Goal: Information Seeking & Learning: Learn about a topic

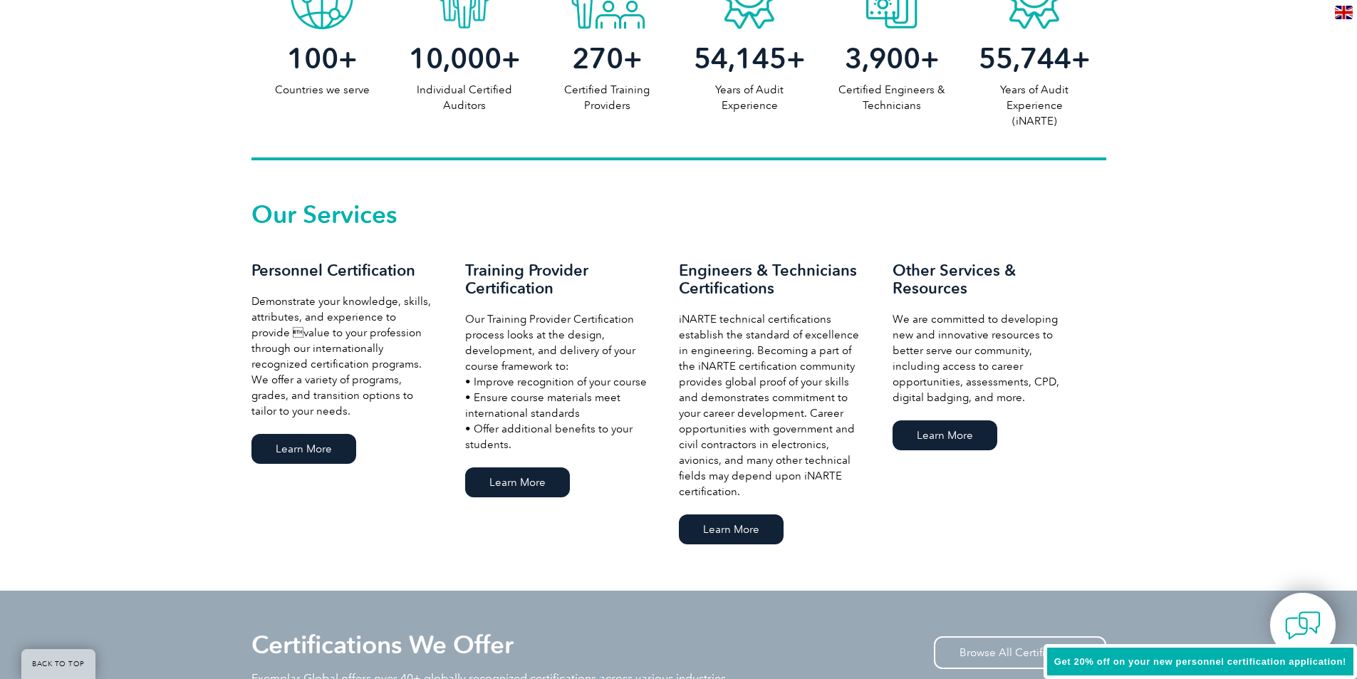
scroll to position [926, 0]
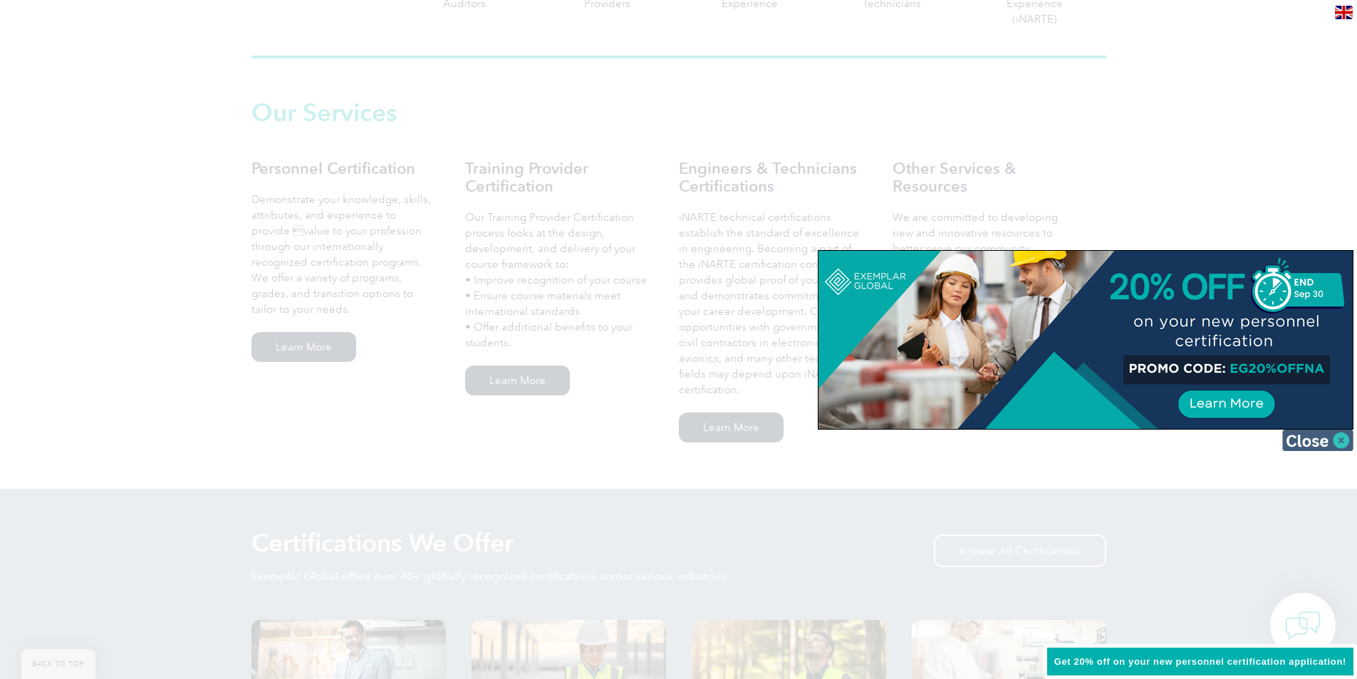
click at [1329, 440] on img at bounding box center [1317, 440] width 71 height 21
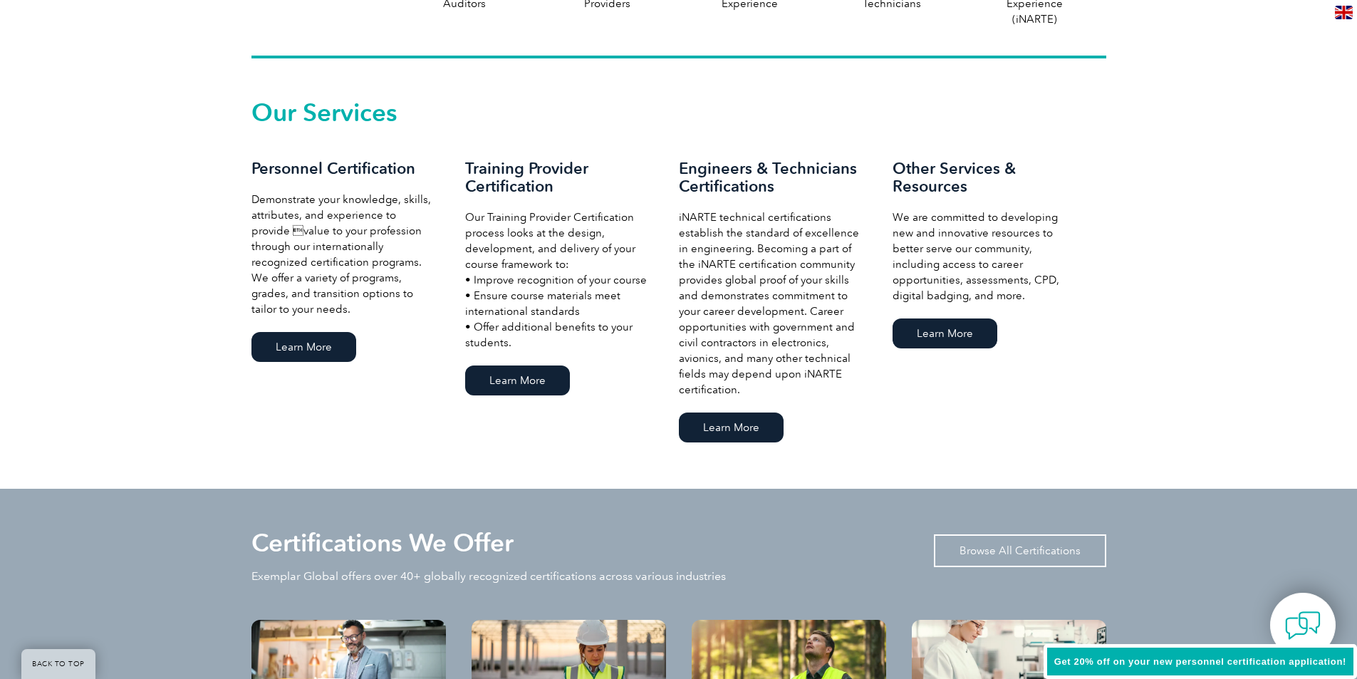
click at [998, 554] on link "Browse All Certifications" at bounding box center [1020, 550] width 172 height 33
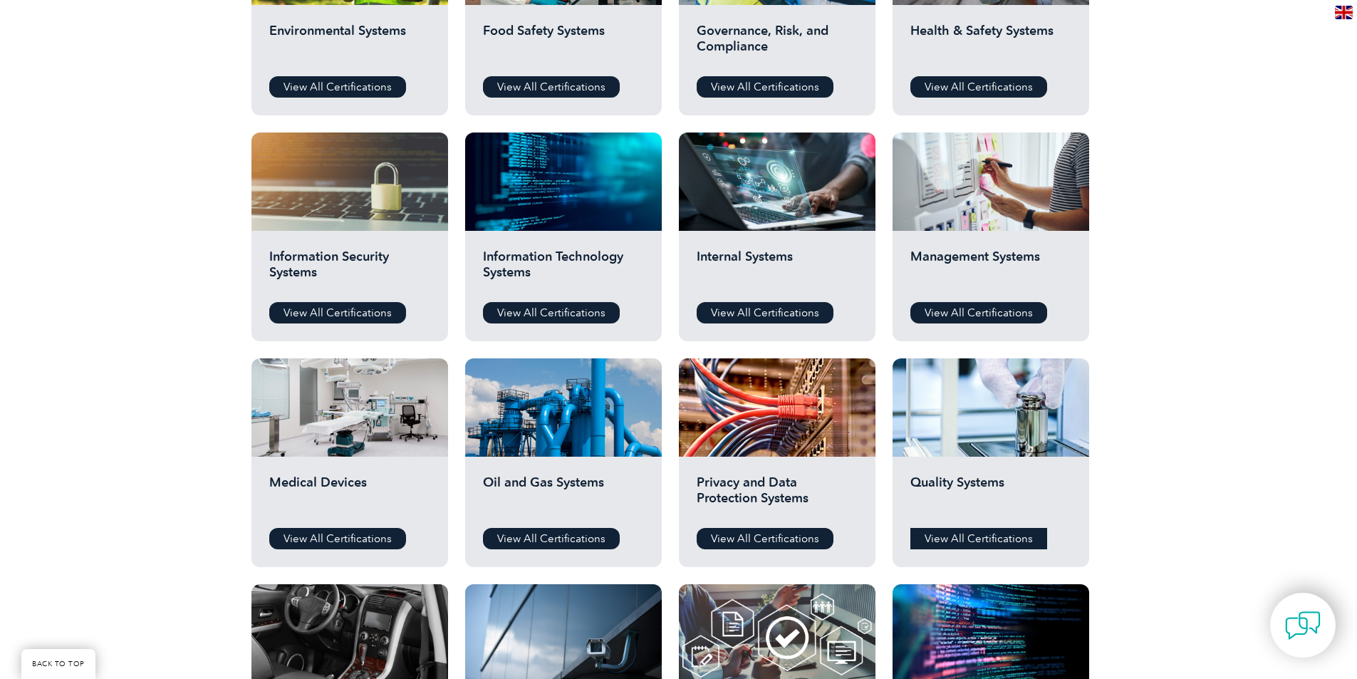
scroll to position [641, 0]
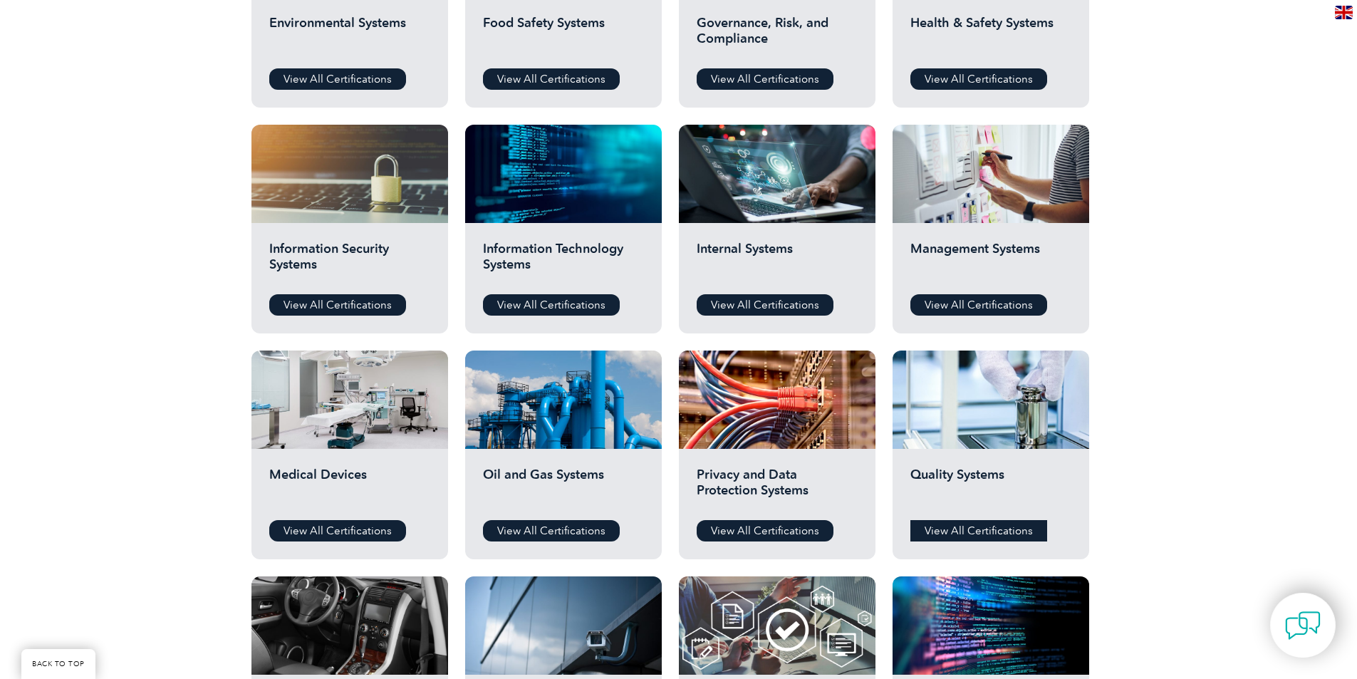
click at [975, 533] on link "View All Certifications" at bounding box center [978, 530] width 137 height 21
click at [359, 533] on link "View All Certifications" at bounding box center [337, 530] width 137 height 21
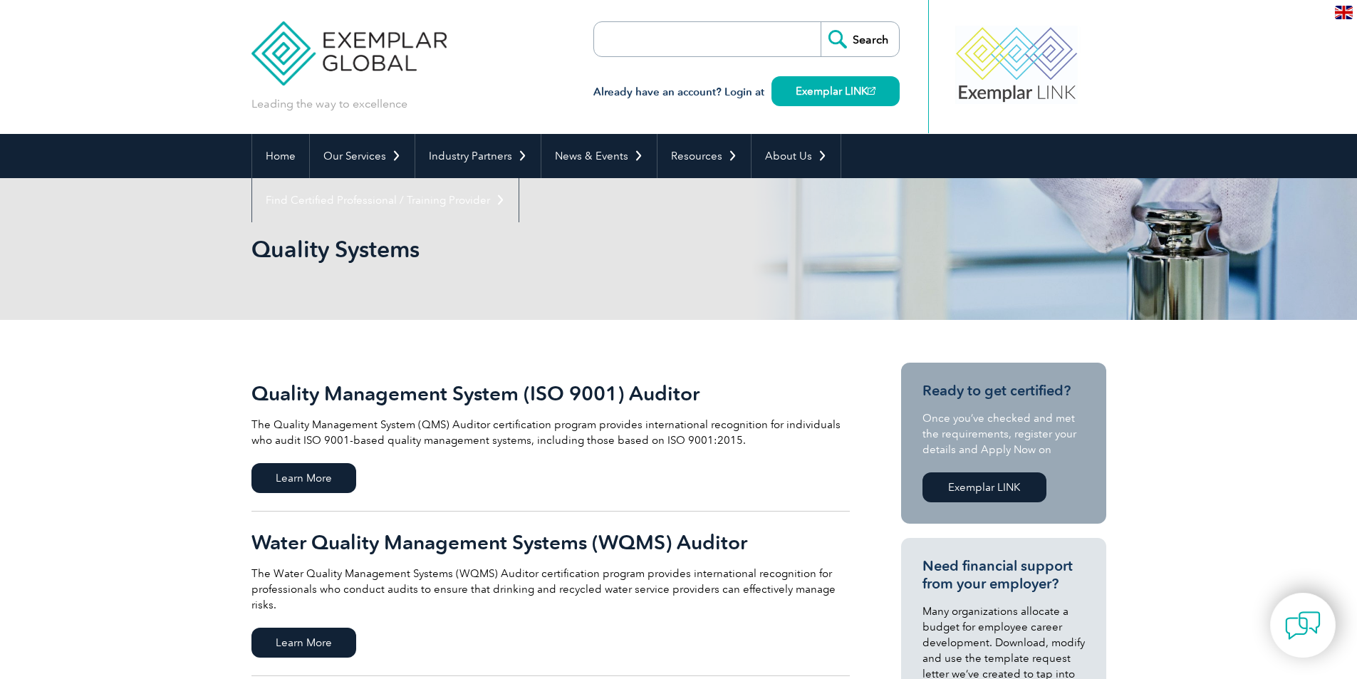
click at [724, 33] on input "search" at bounding box center [676, 39] width 150 height 34
type input "iso 9001 13485"
click at [821, 22] on input "Search" at bounding box center [860, 39] width 78 height 34
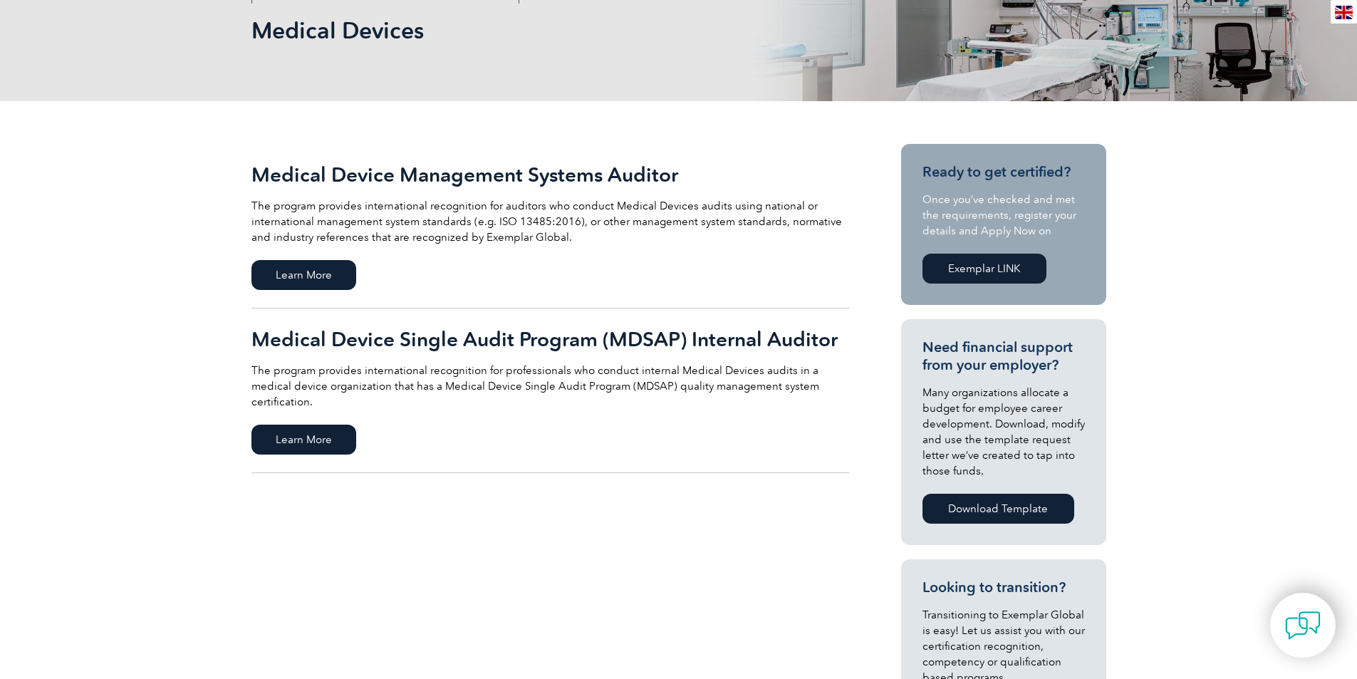
scroll to position [285, 0]
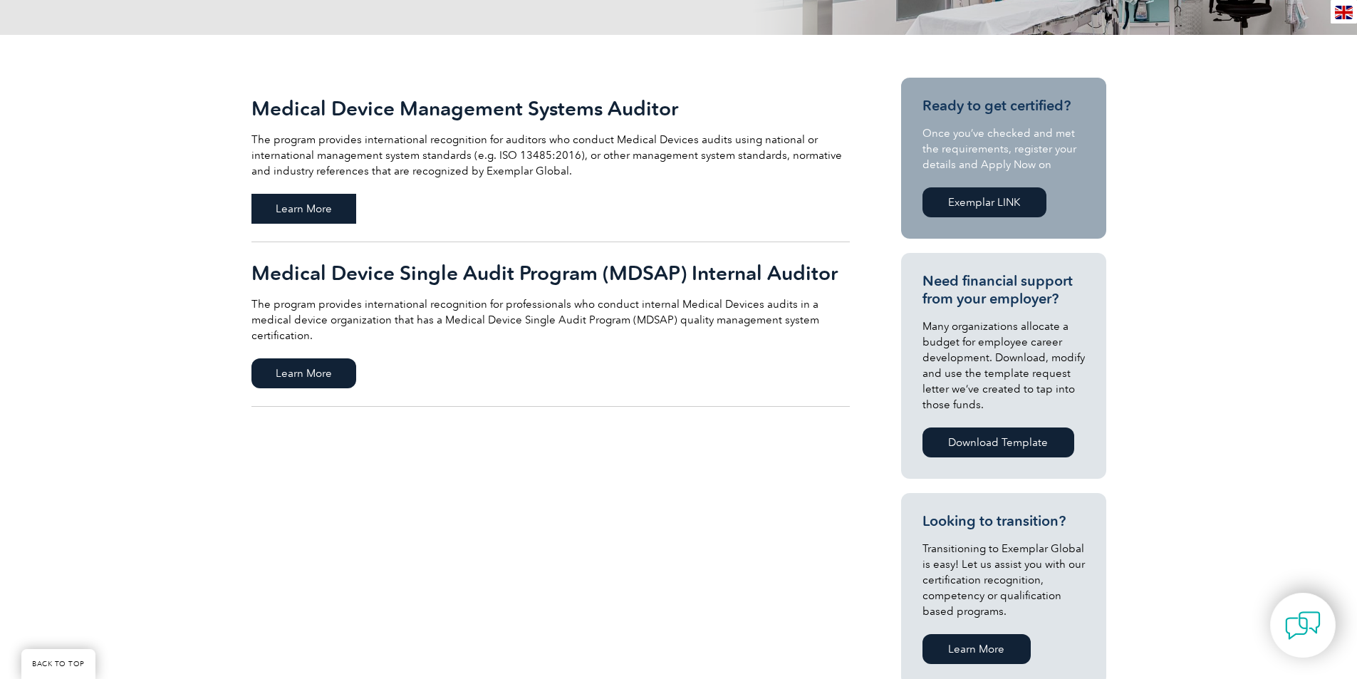
click at [317, 199] on span "Learn More" at bounding box center [303, 209] width 105 height 30
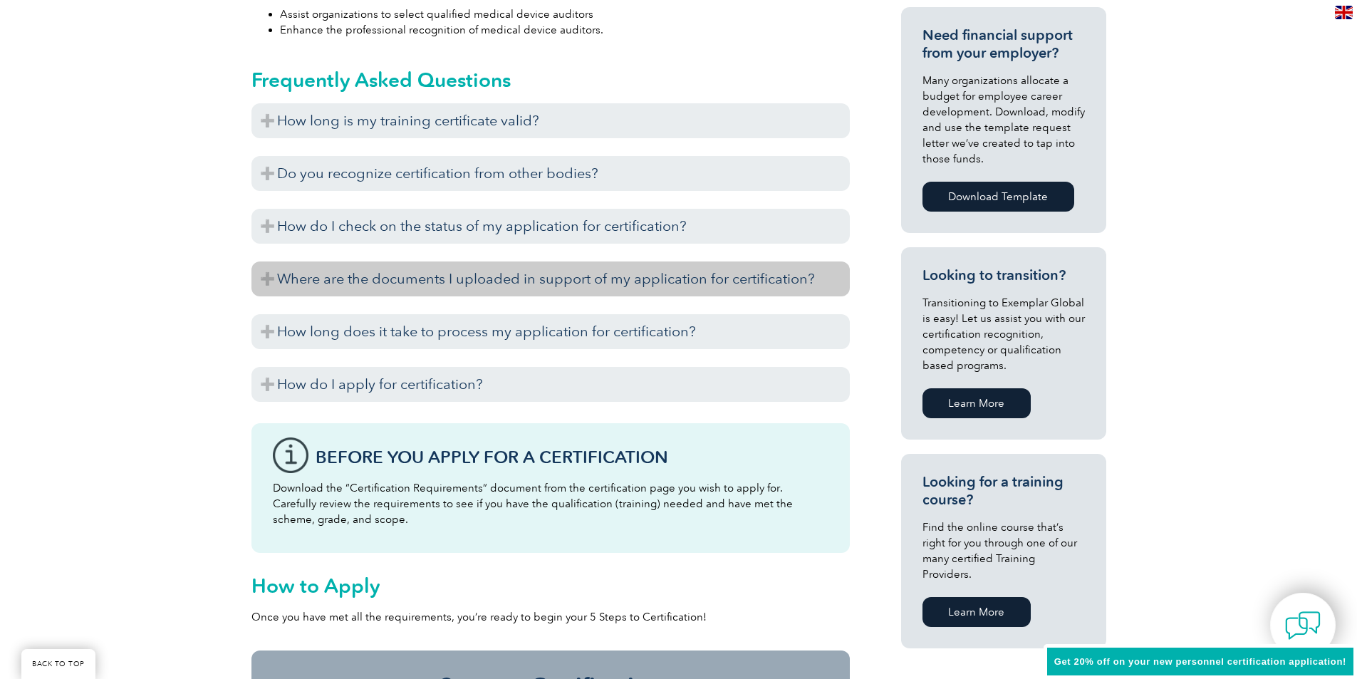
scroll to position [855, 0]
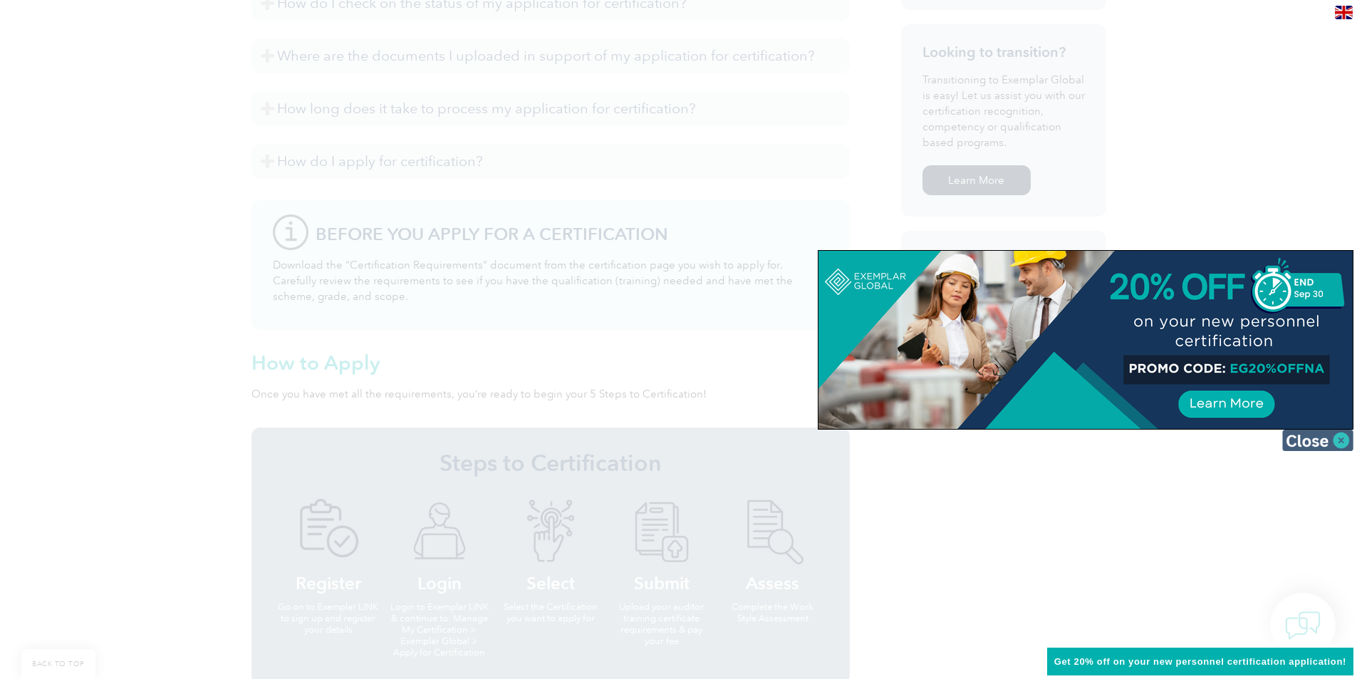
click at [1320, 442] on img at bounding box center [1317, 440] width 71 height 21
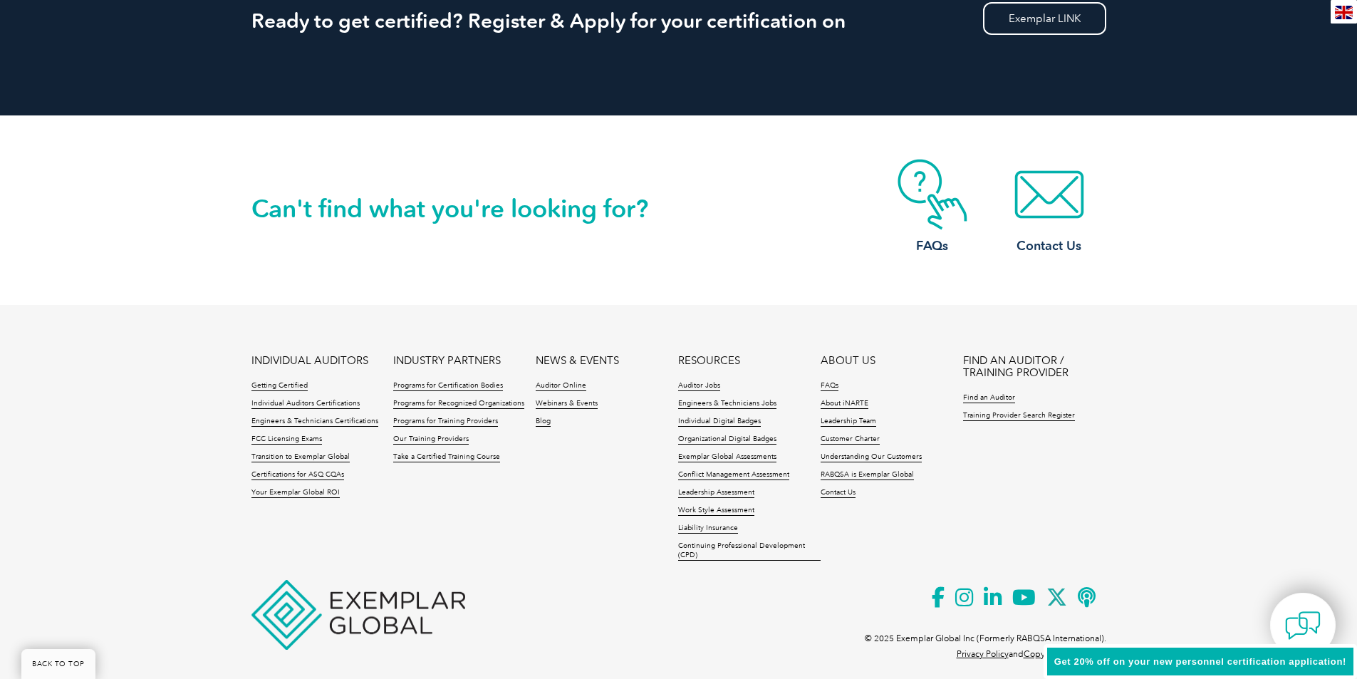
scroll to position [1686, 0]
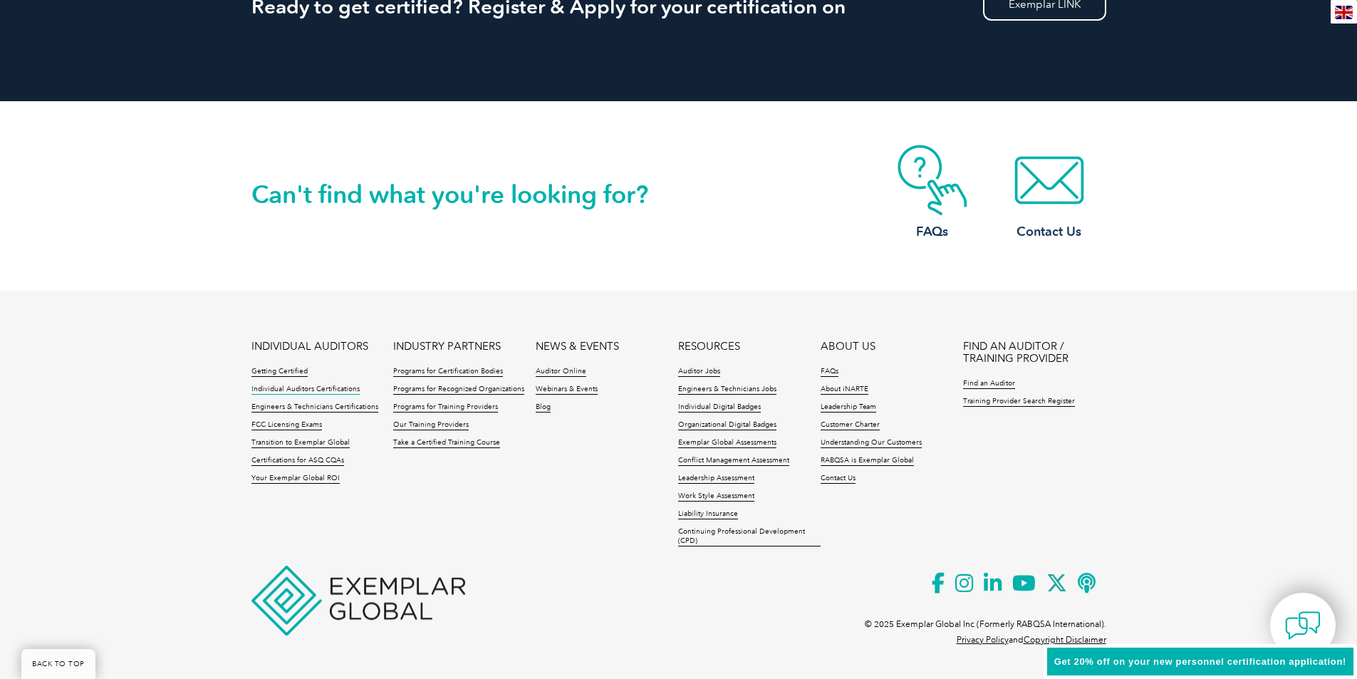
click at [273, 392] on link "Individual Auditors Certifications" at bounding box center [305, 390] width 108 height 10
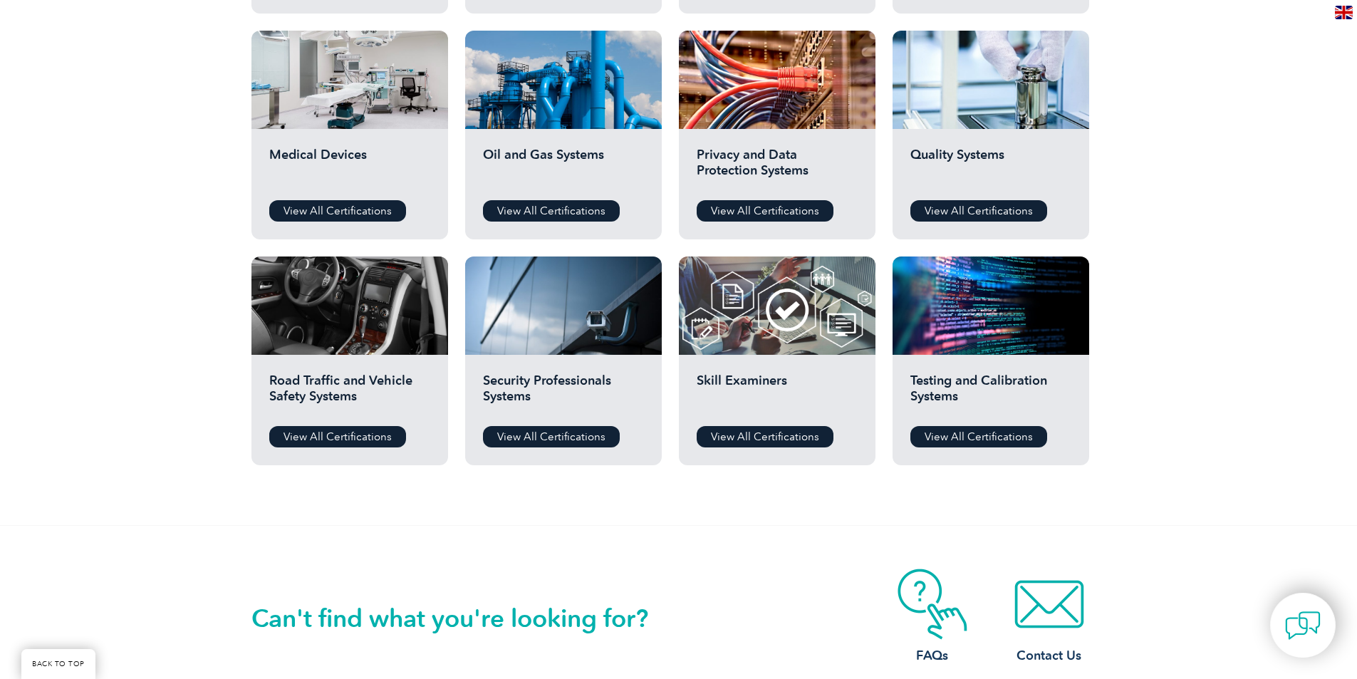
scroll to position [1282, 0]
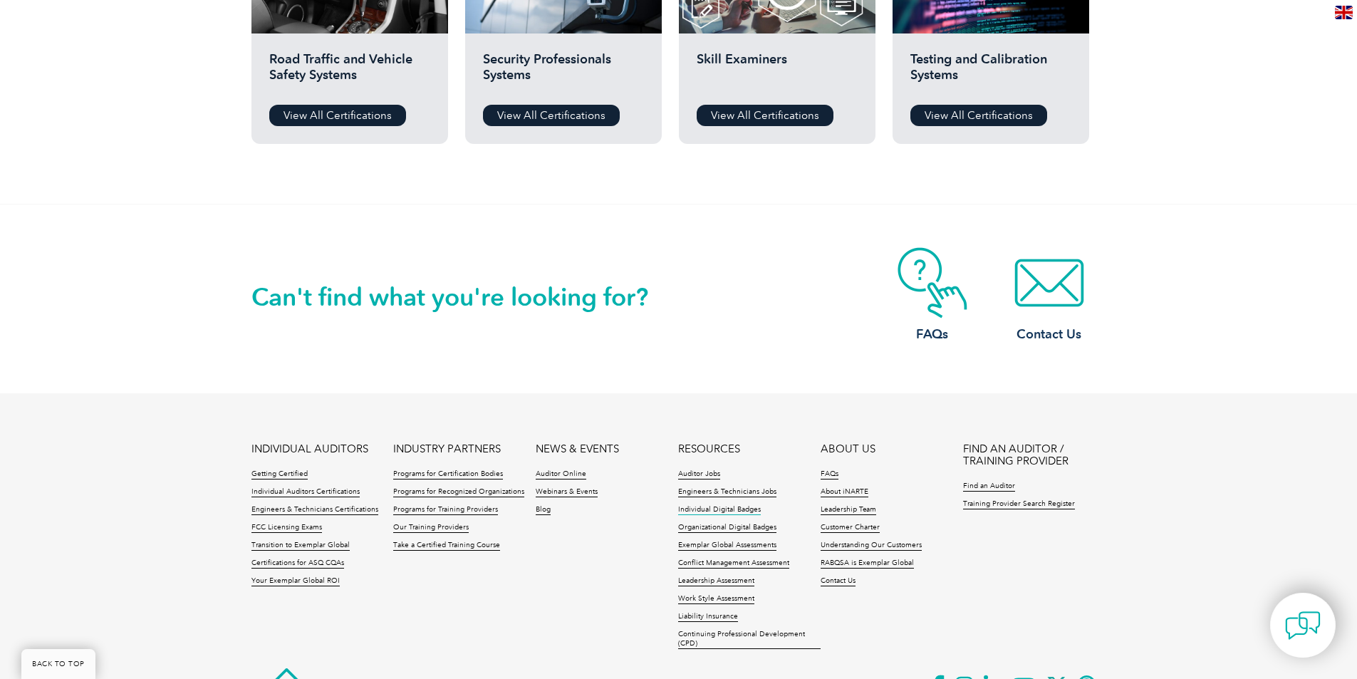
click at [713, 509] on link "Individual Digital Badges" at bounding box center [719, 510] width 83 height 10
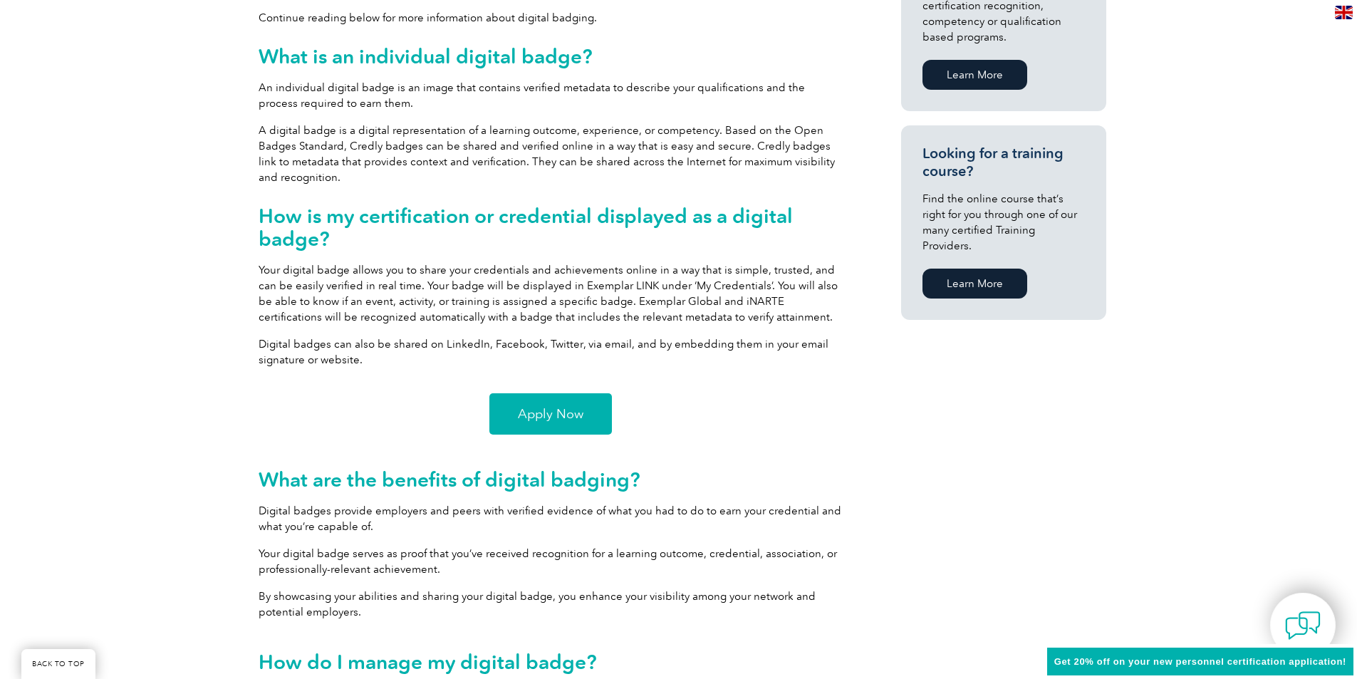
scroll to position [926, 0]
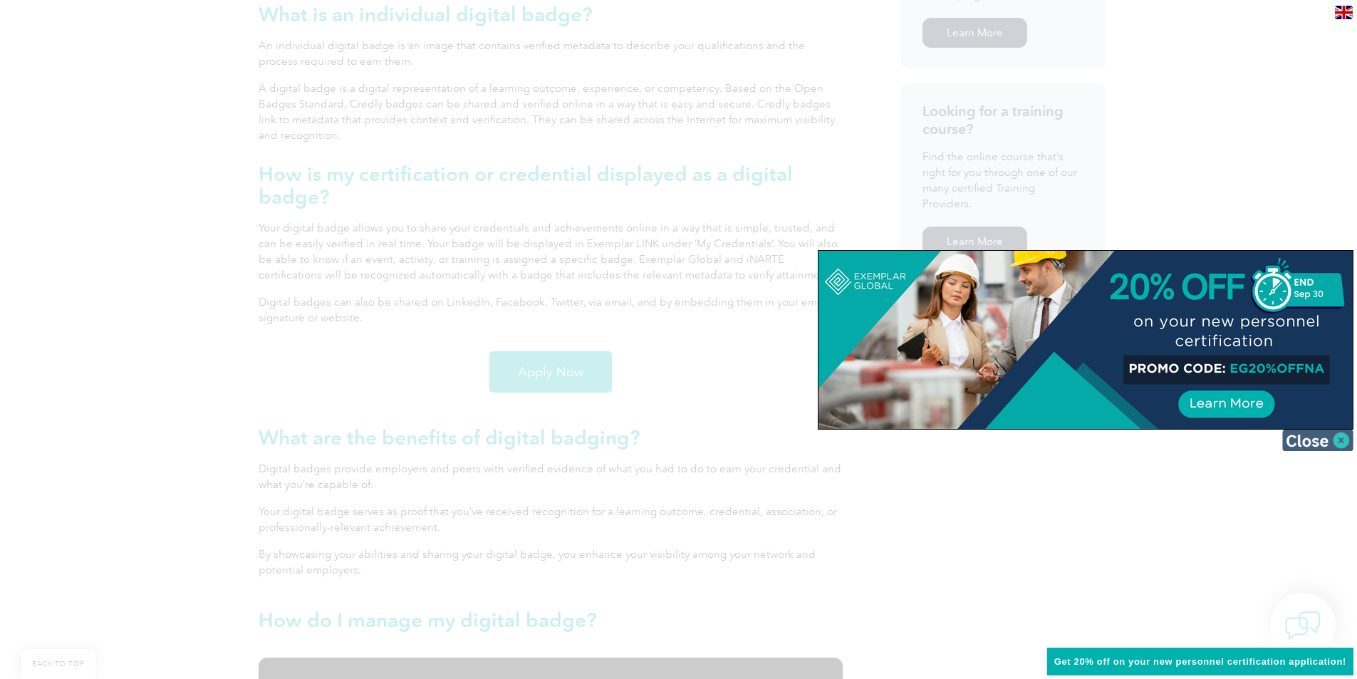
click at [1318, 442] on img at bounding box center [1317, 440] width 71 height 21
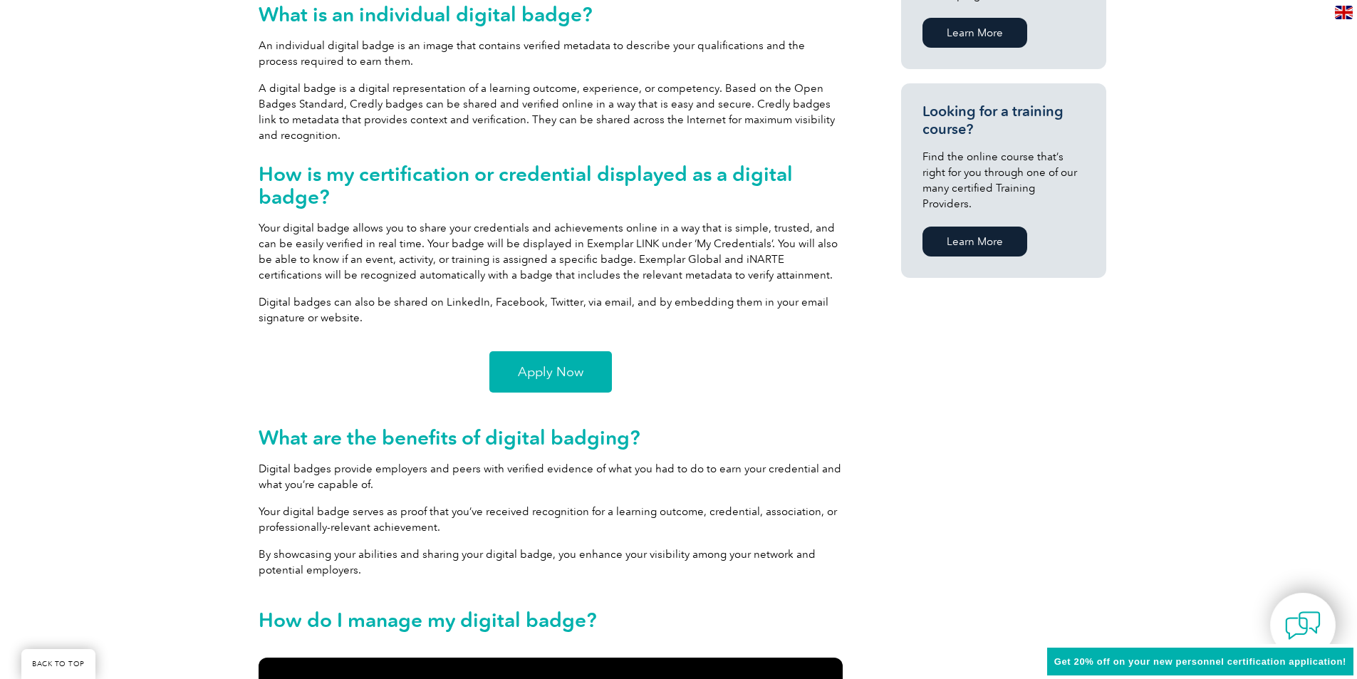
click at [527, 387] on link "Apply Now" at bounding box center [550, 371] width 123 height 41
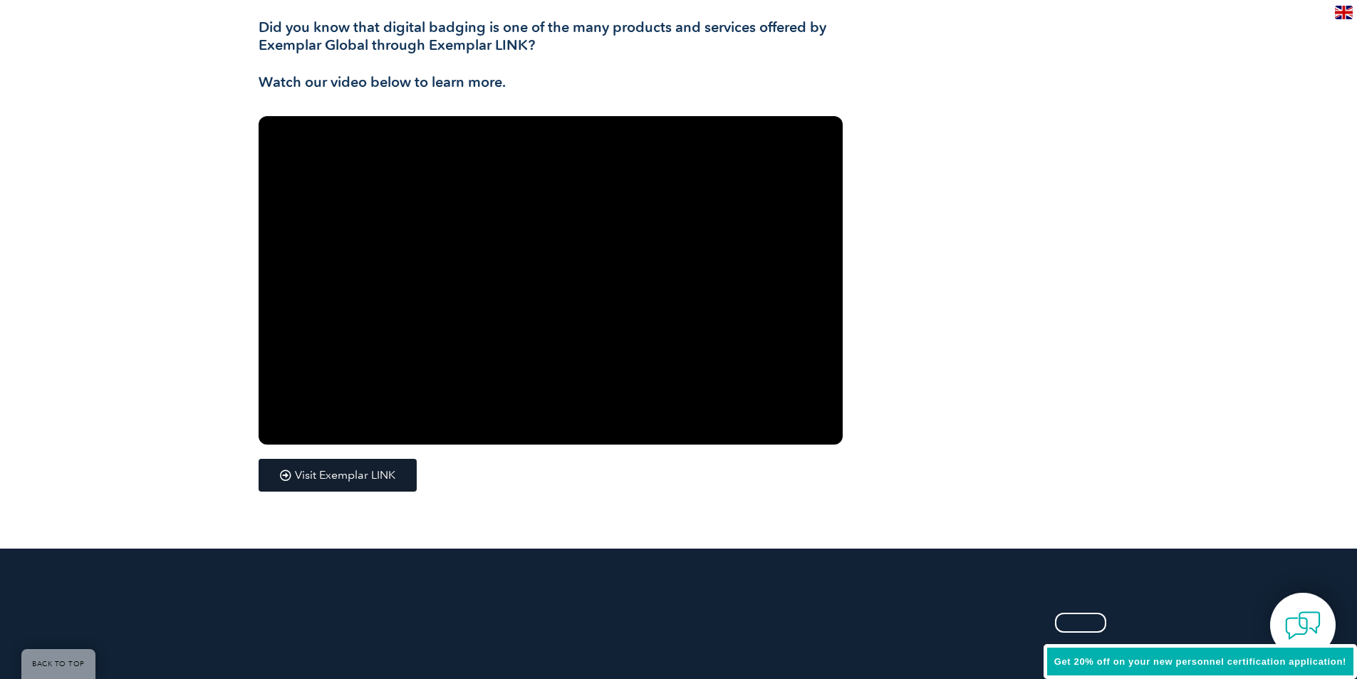
scroll to position [2280, 0]
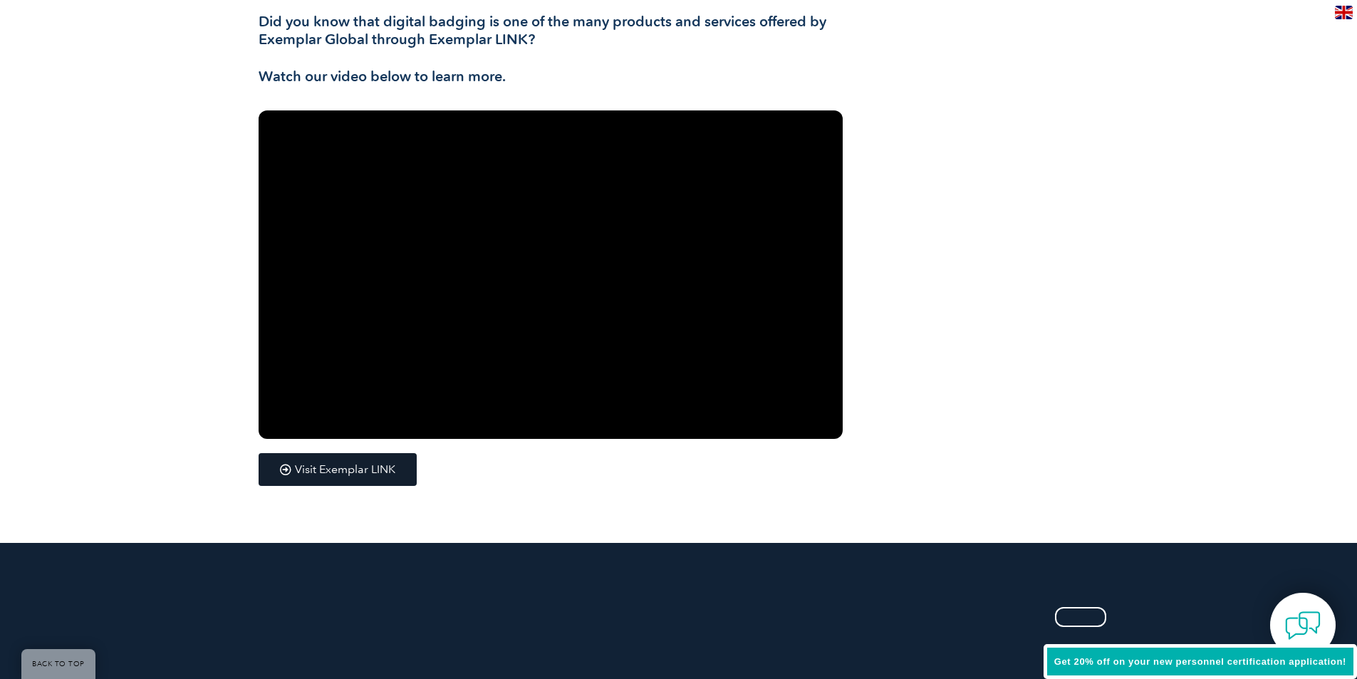
click at [325, 473] on span "Visit Exemplar LINK" at bounding box center [345, 469] width 100 height 11
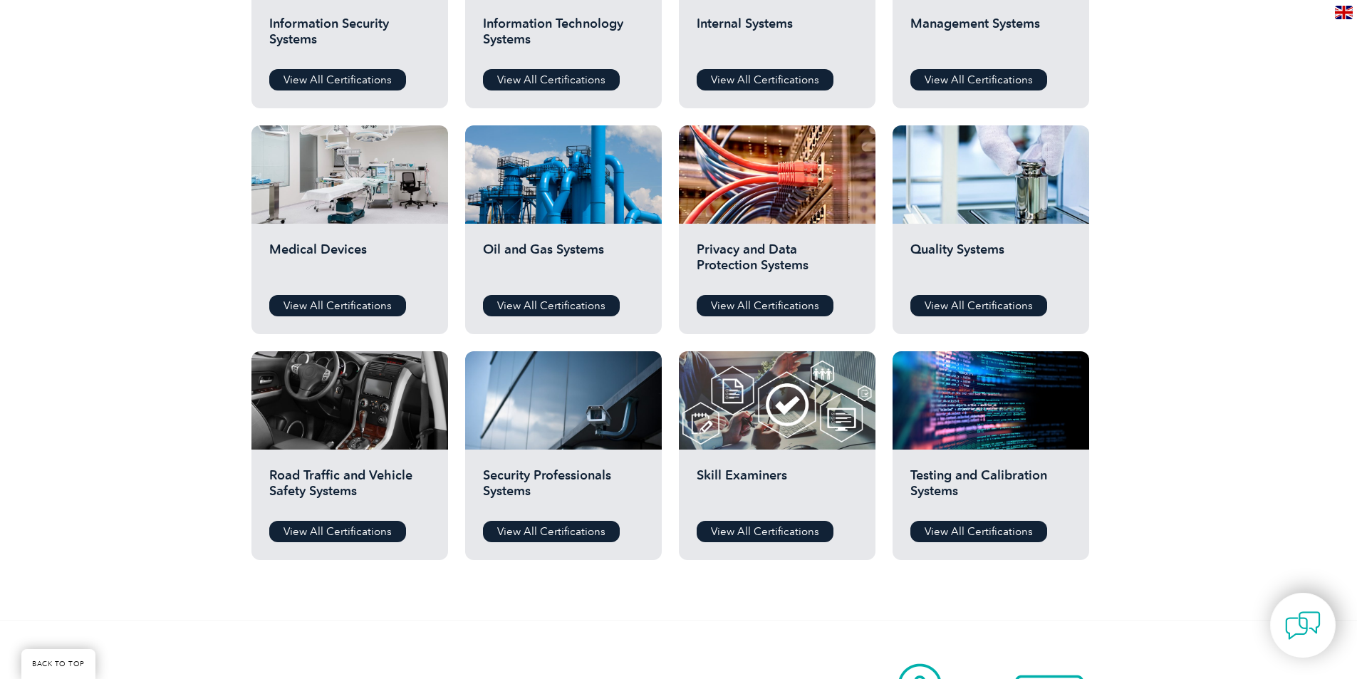
scroll to position [1069, 0]
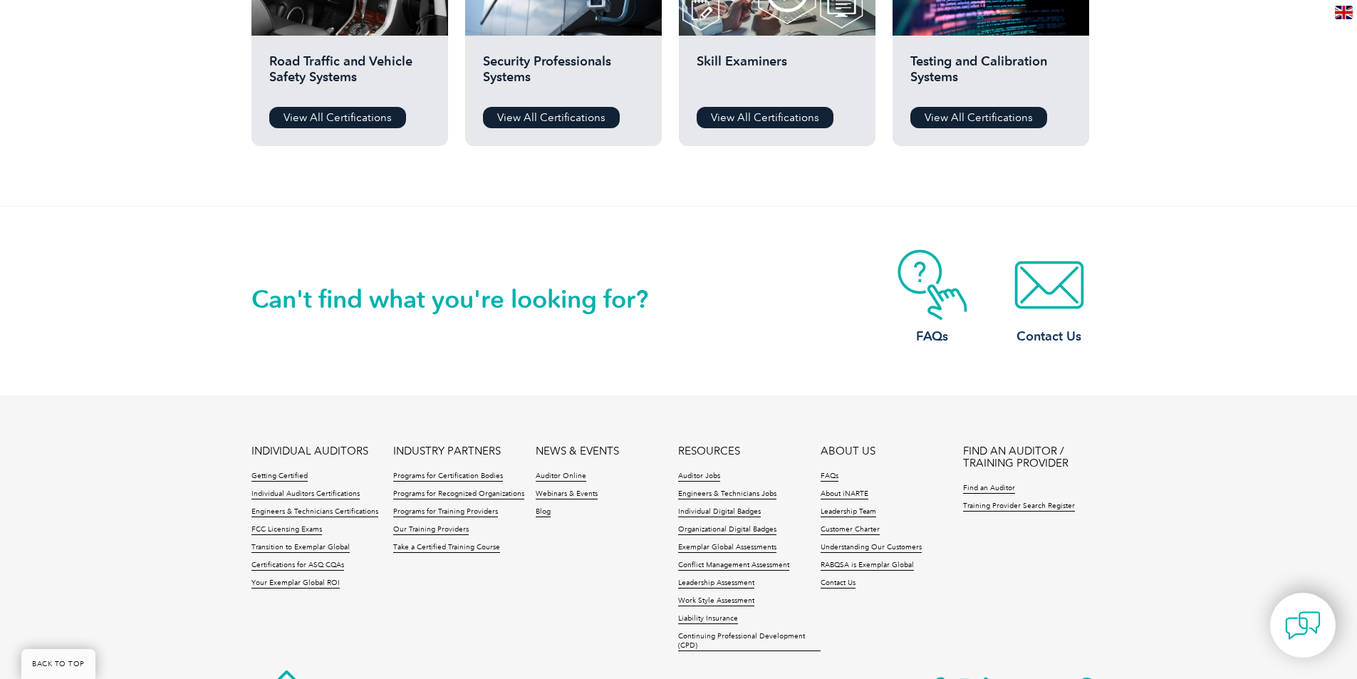
scroll to position [1282, 0]
